Goal: Find specific page/section: Find specific page/section

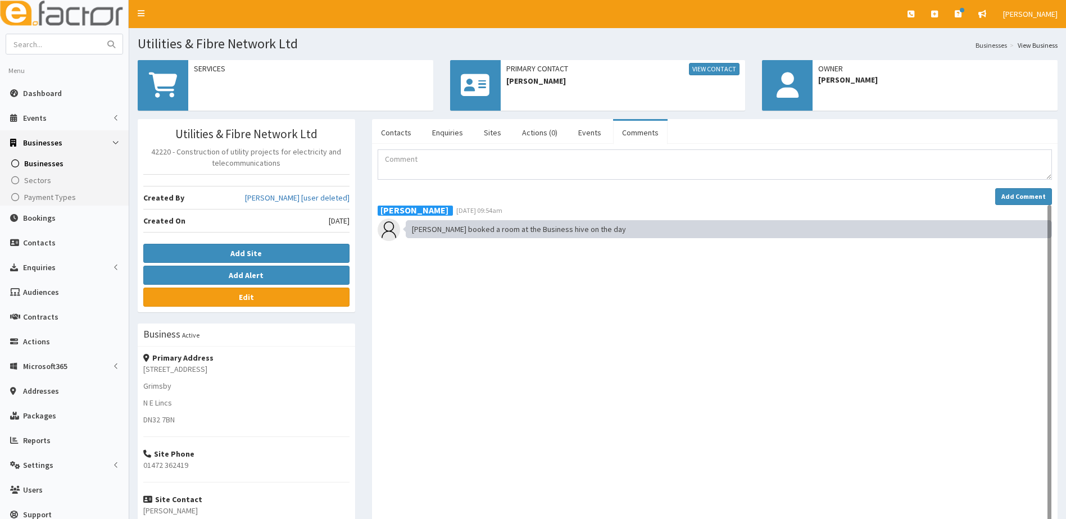
click at [58, 55] on section "Menu Dashboard Events Events Campaigns Sectors" at bounding box center [64, 283] width 129 height 499
click at [57, 52] on input "text" at bounding box center [53, 44] width 94 height 20
type input "Alexander Rains"
click at [100, 34] on button "submit" at bounding box center [111, 44] width 22 height 20
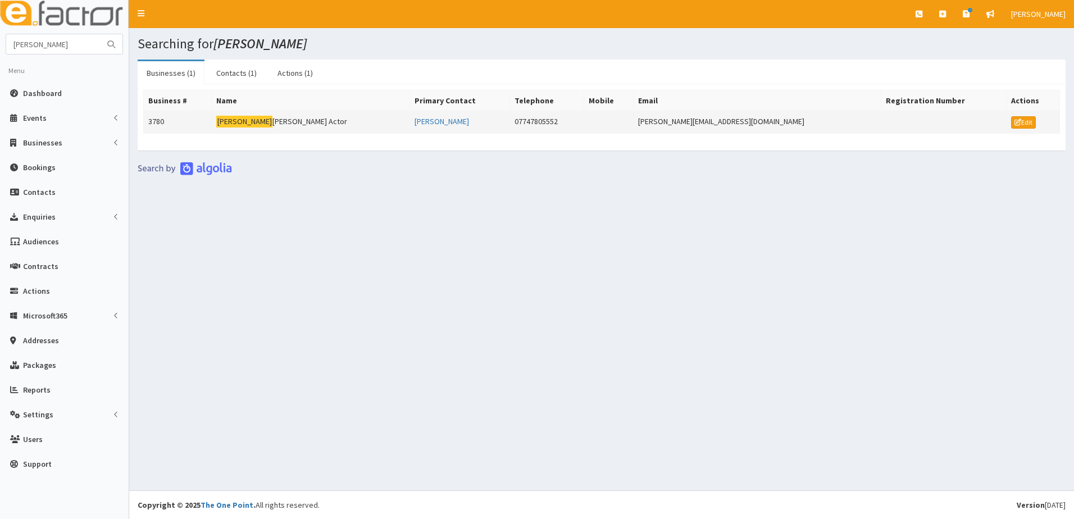
click at [166, 124] on td "3780" at bounding box center [178, 122] width 68 height 22
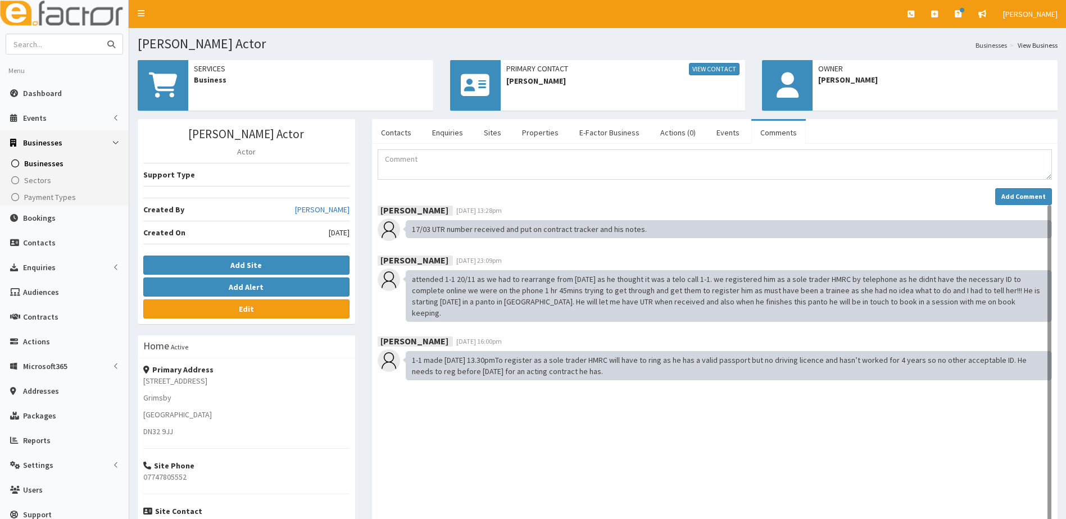
click at [36, 47] on input "text" at bounding box center [53, 44] width 94 height 20
type input "ceiling tiling"
click at [100, 34] on button "submit" at bounding box center [111, 44] width 22 height 20
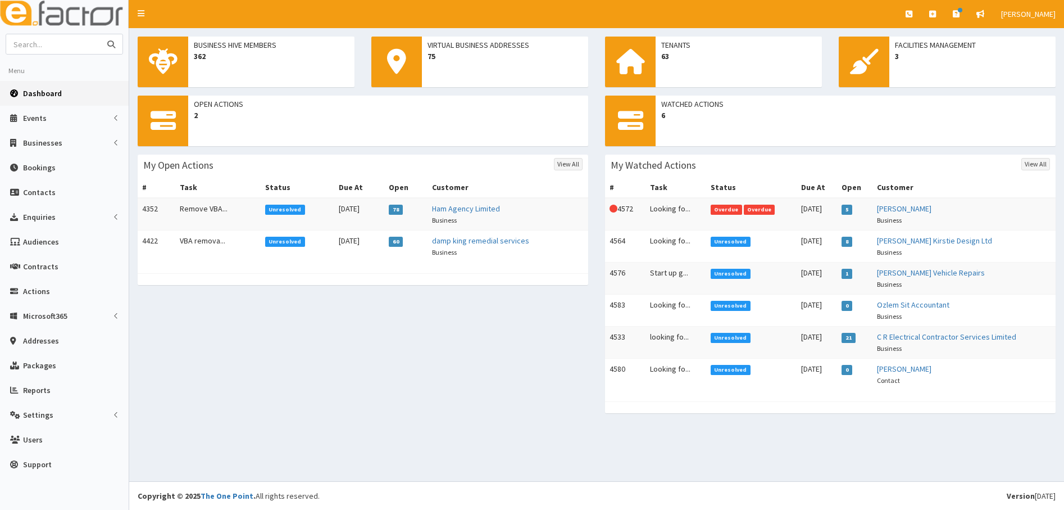
click at [66, 47] on input "text" at bounding box center [53, 44] width 94 height 20
type input "[PERSON_NAME]"
click at [100, 34] on button "submit" at bounding box center [111, 44] width 22 height 20
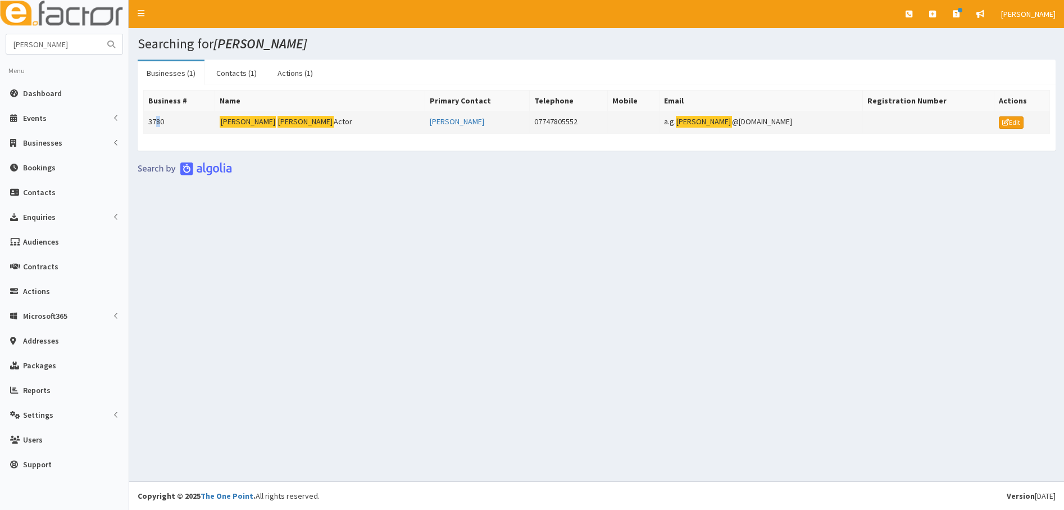
click at [157, 116] on td "3780" at bounding box center [179, 122] width 71 height 22
